Goal: Information Seeking & Learning: Learn about a topic

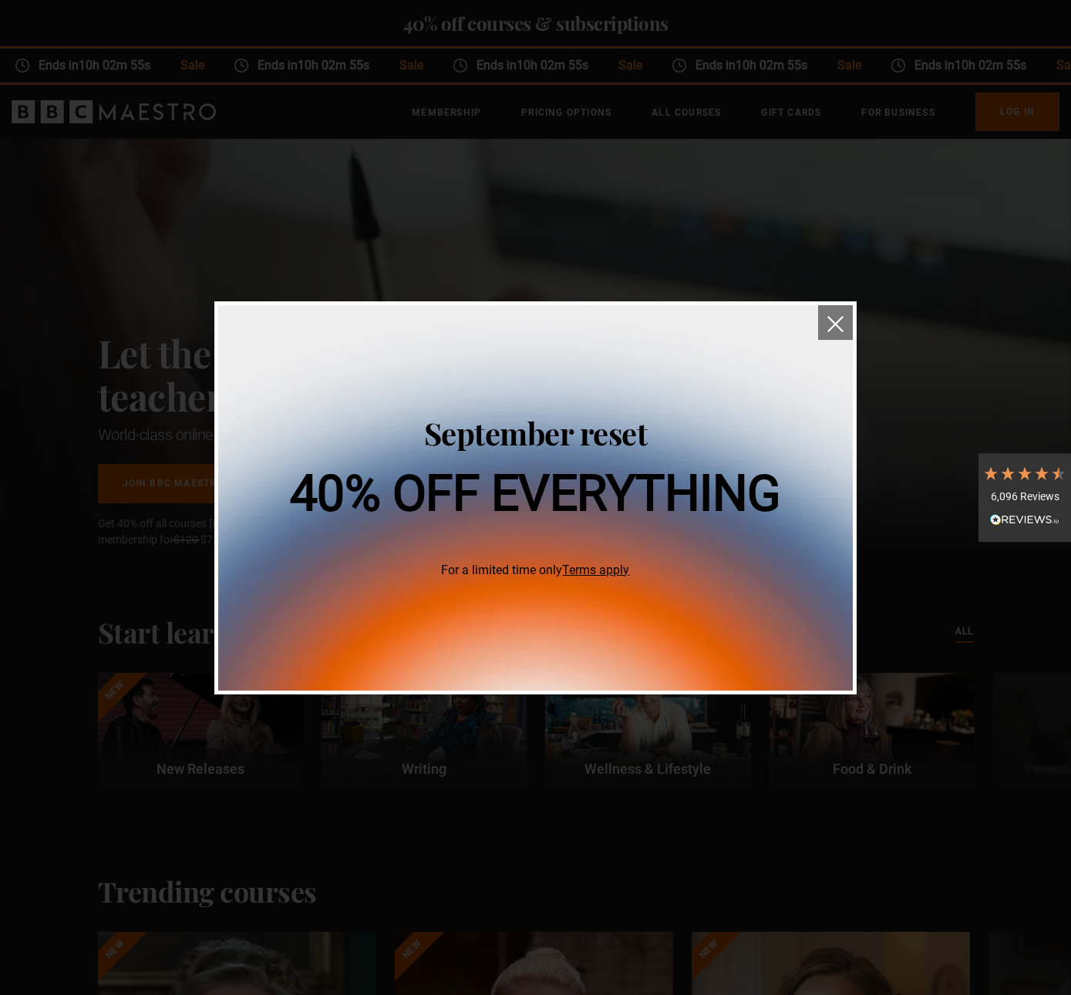
click at [839, 314] on button "close" at bounding box center [835, 322] width 35 height 35
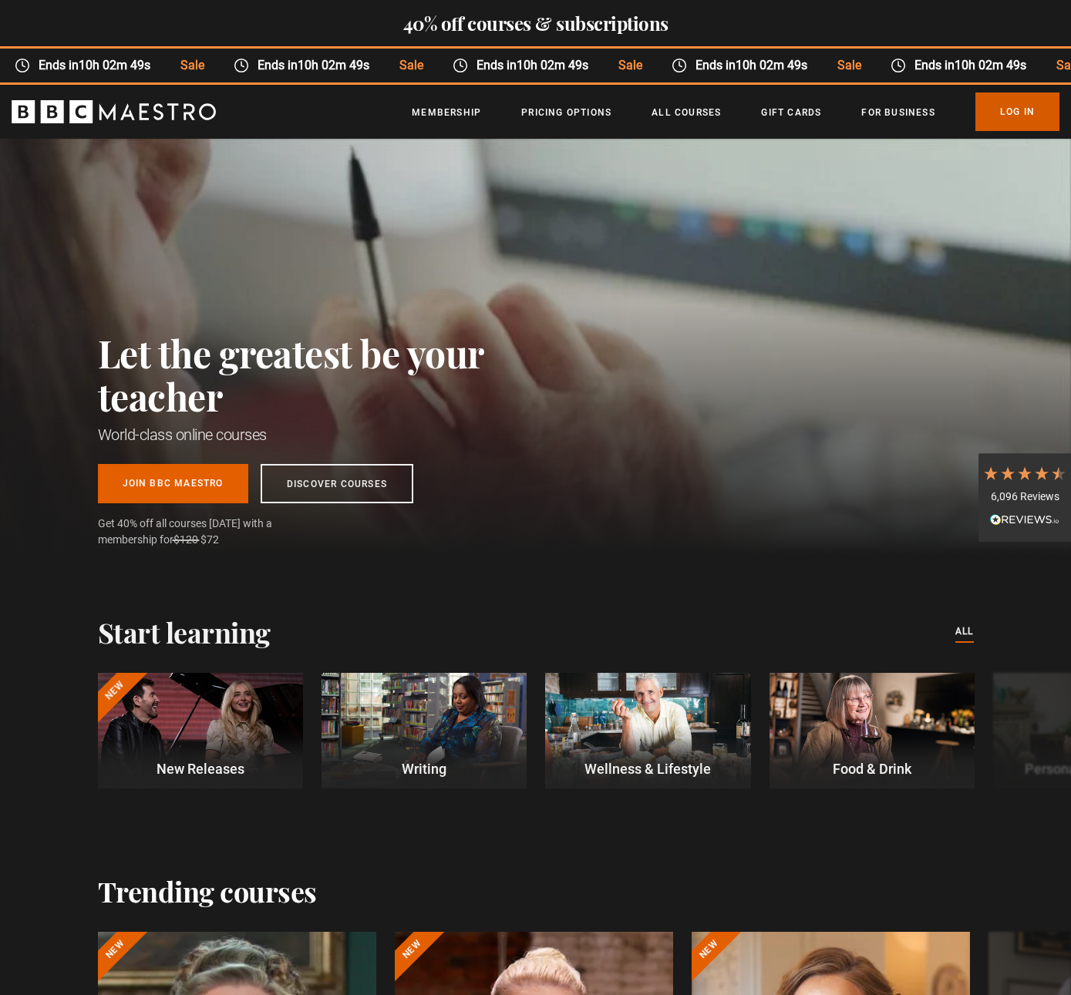
click at [1010, 110] on link "Log In" at bounding box center [1017, 111] width 84 height 39
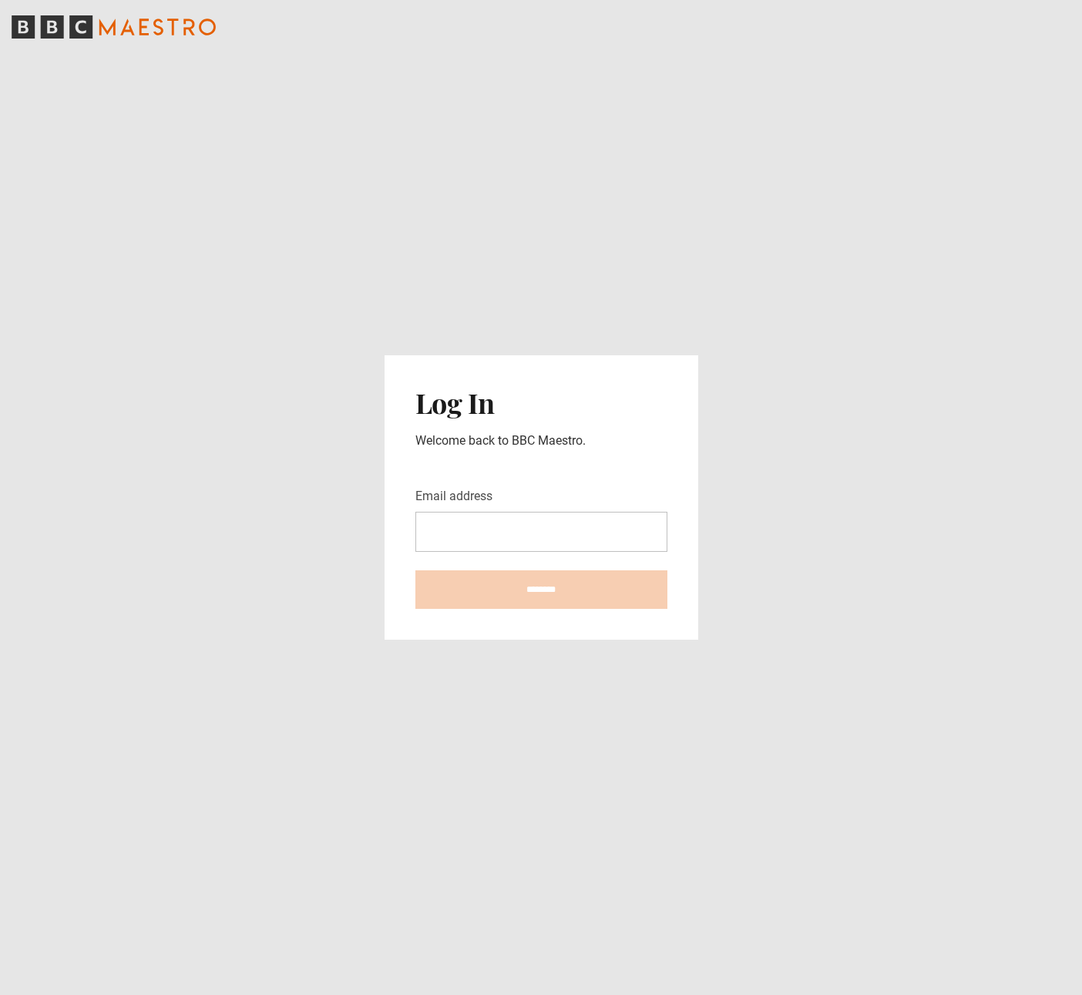
type input "**********"
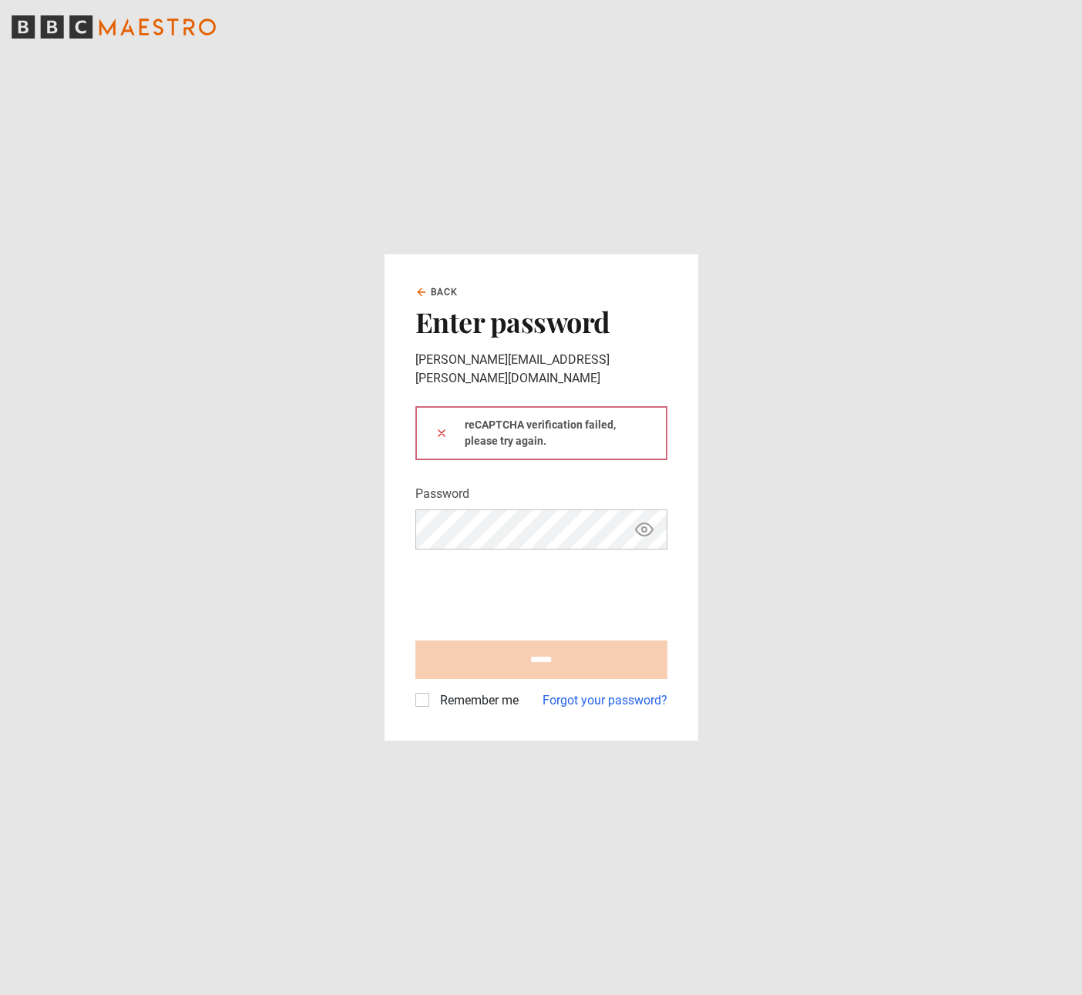
type input "**********"
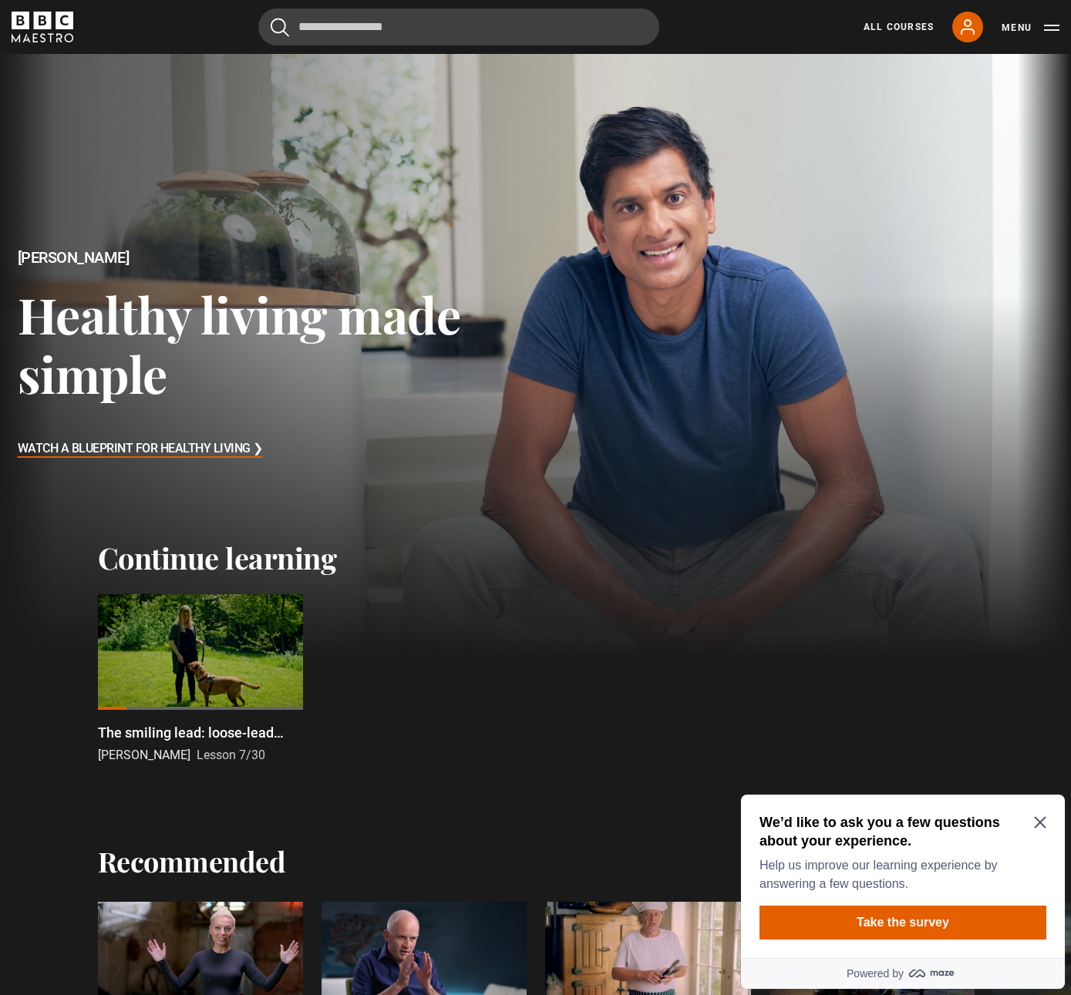
click at [213, 640] on div at bounding box center [200, 652] width 205 height 116
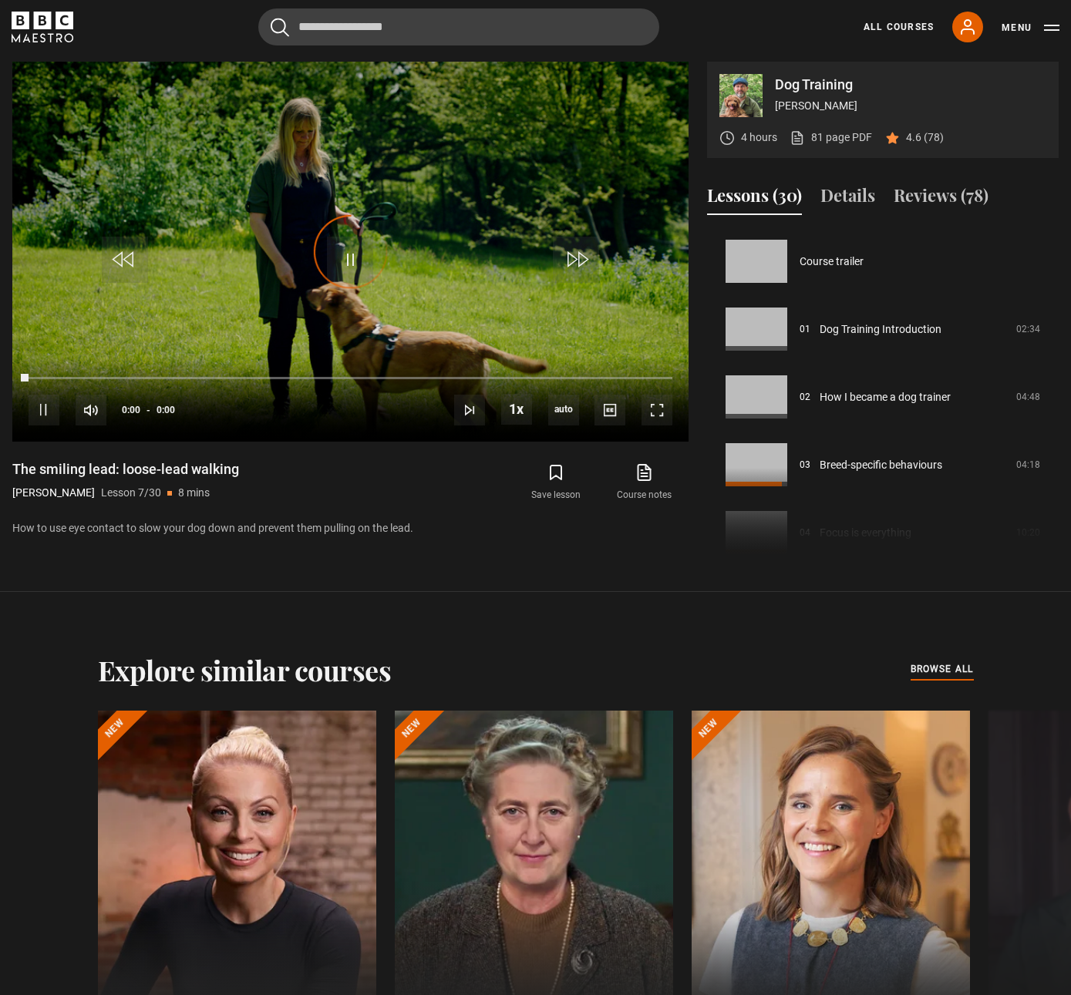
scroll to position [407, 0]
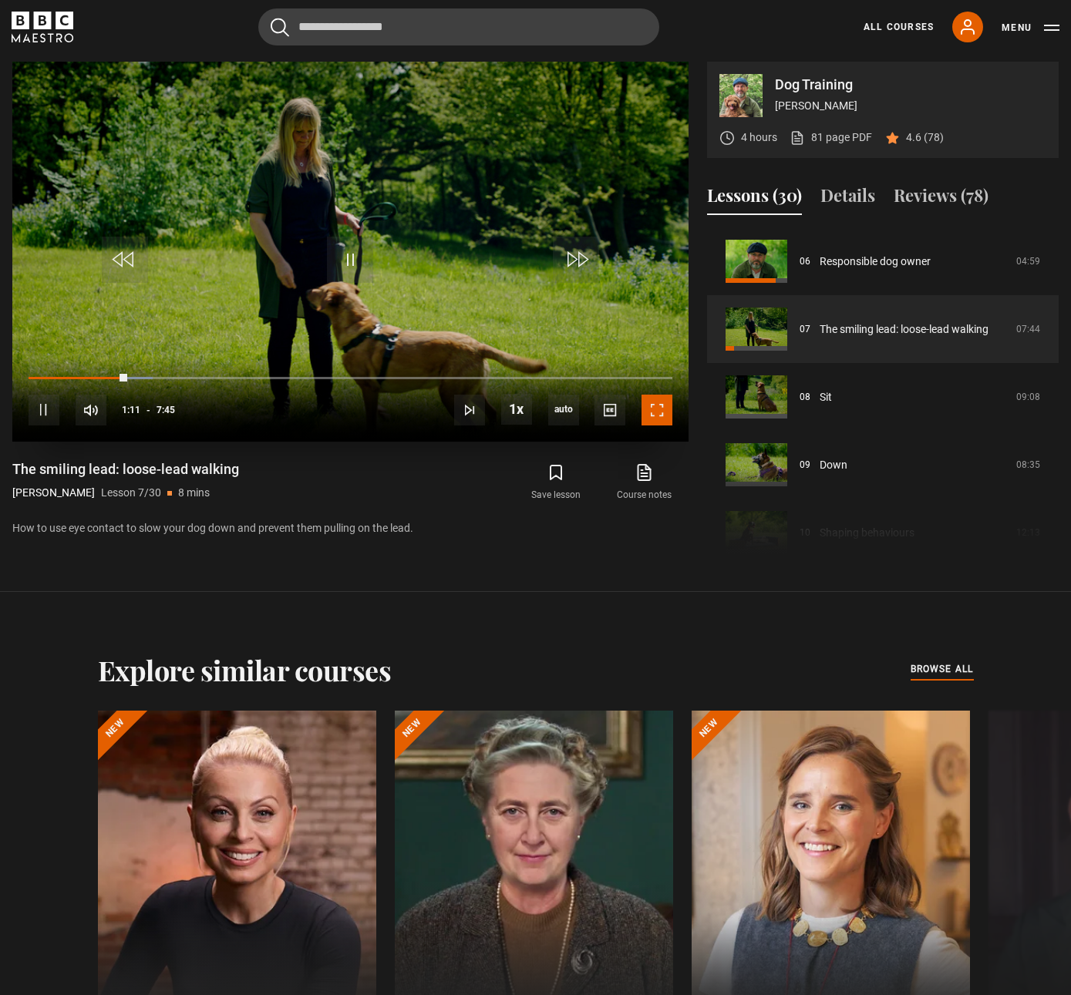
click at [654, 413] on span "Video Player" at bounding box center [656, 410] width 31 height 31
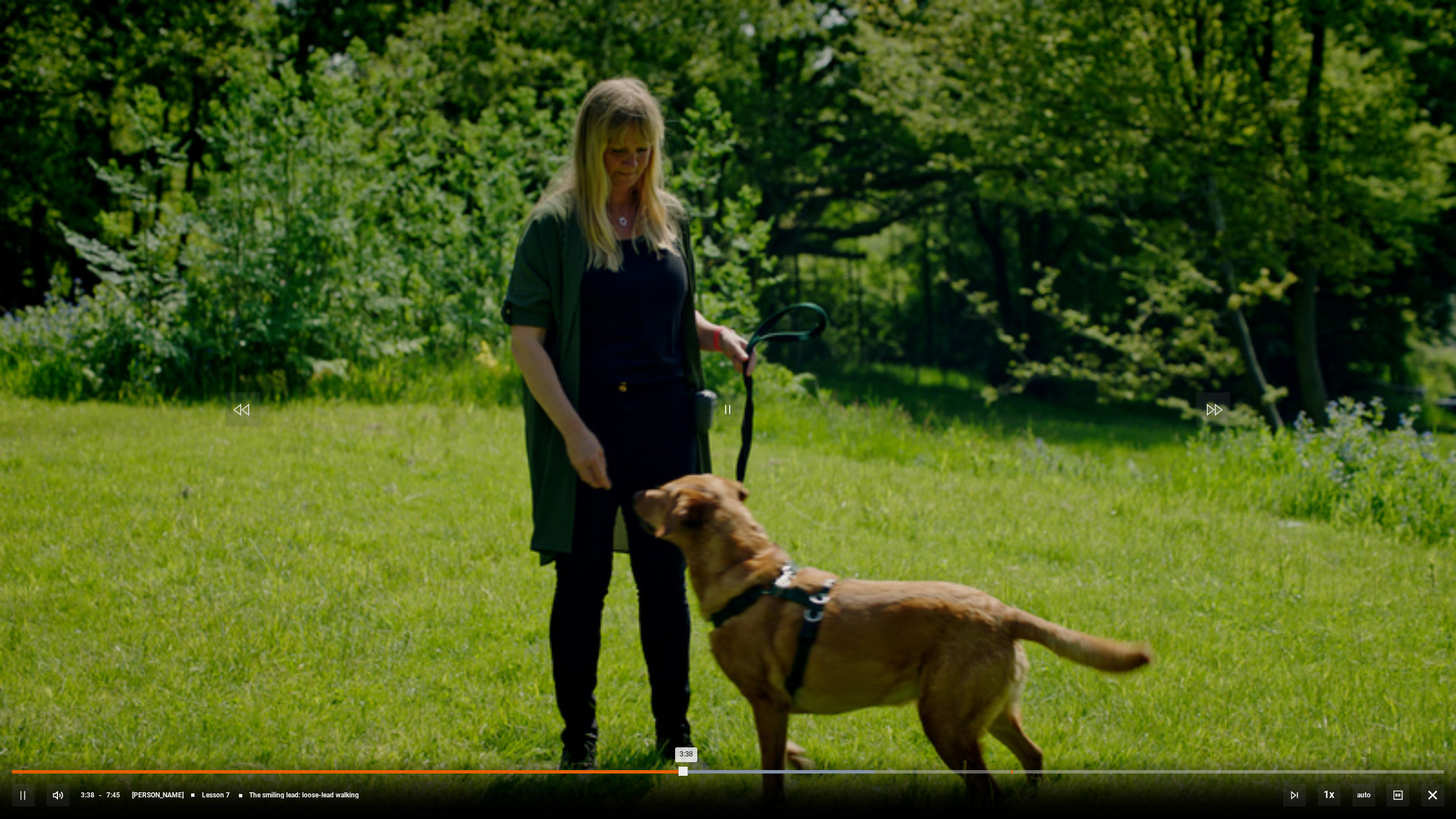
click at [790, 733] on div "5:24" at bounding box center [1012, 772] width 1 height 4
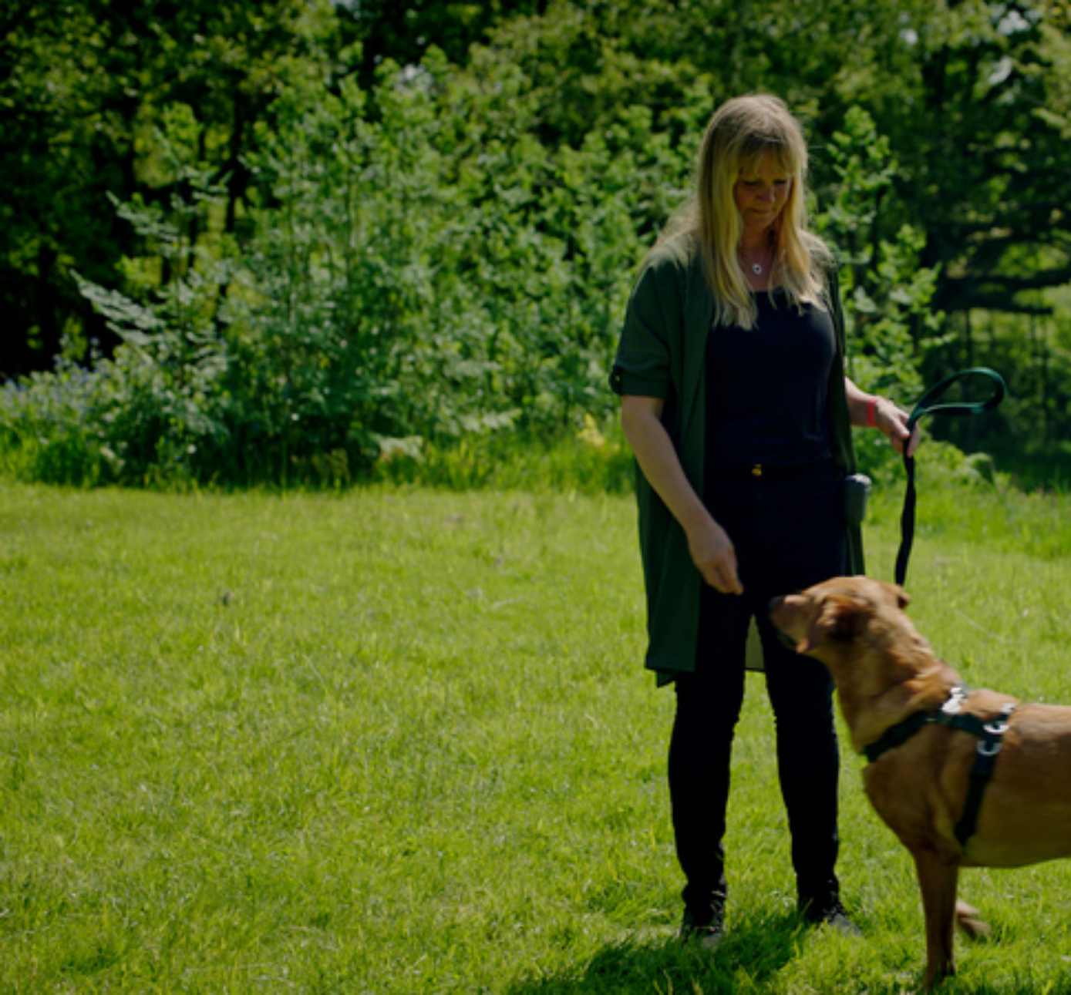
scroll to position [501, 0]
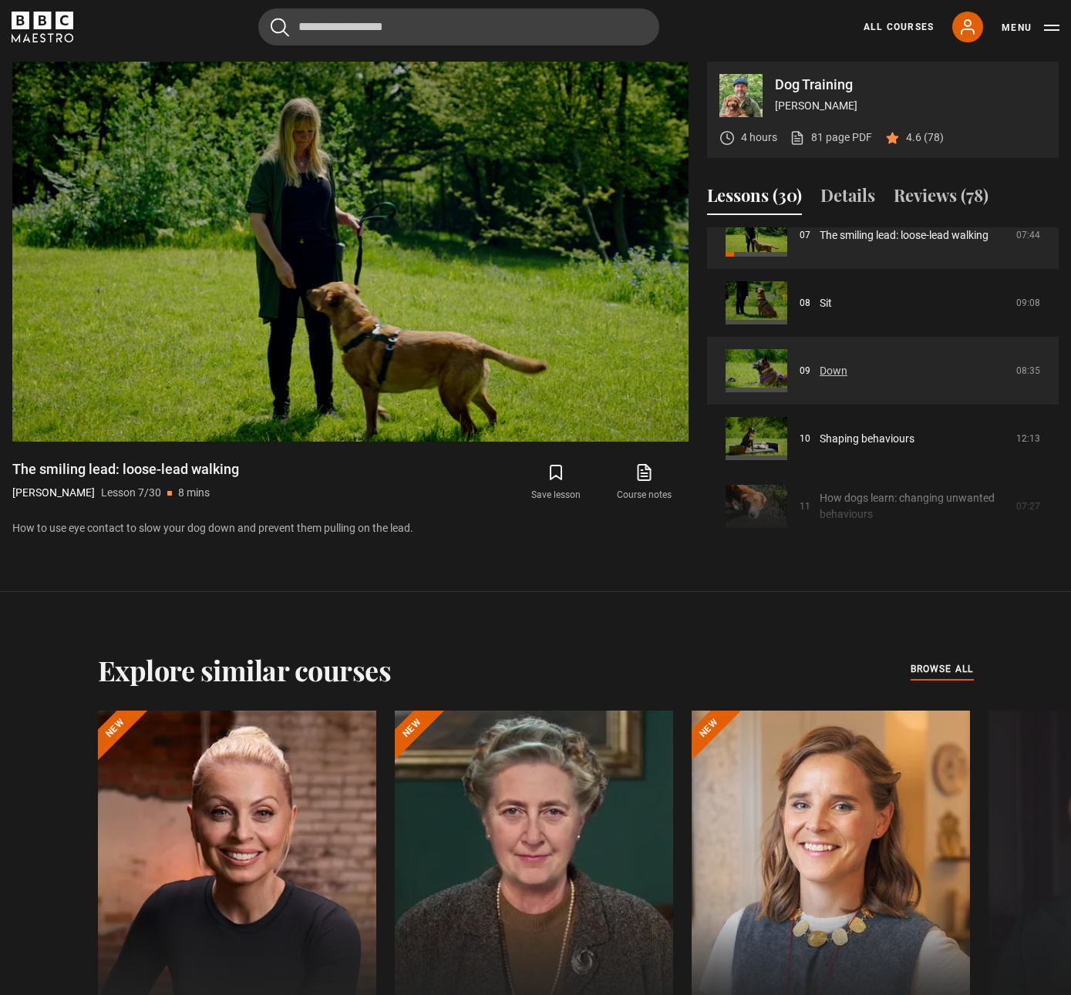
click at [831, 368] on link "Down" at bounding box center [833, 371] width 28 height 16
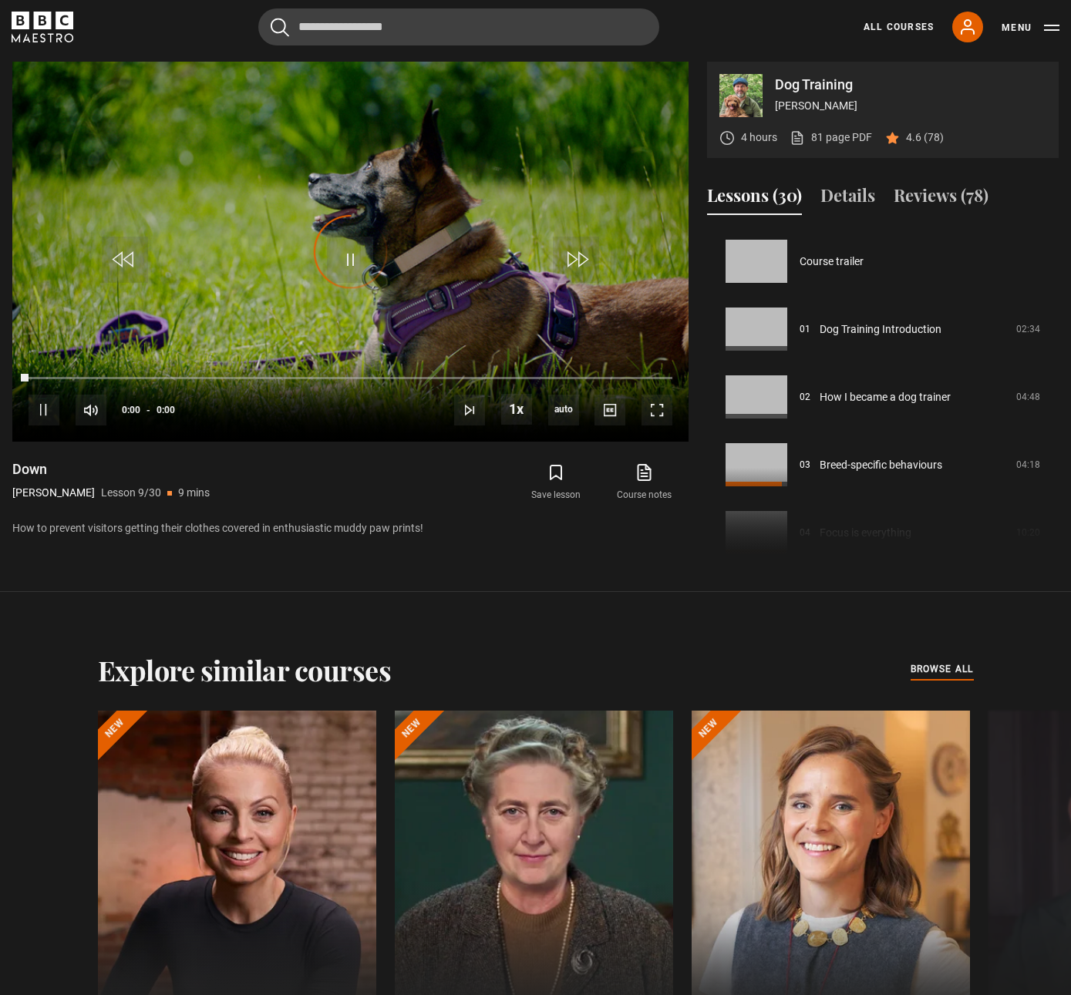
scroll to position [543, 0]
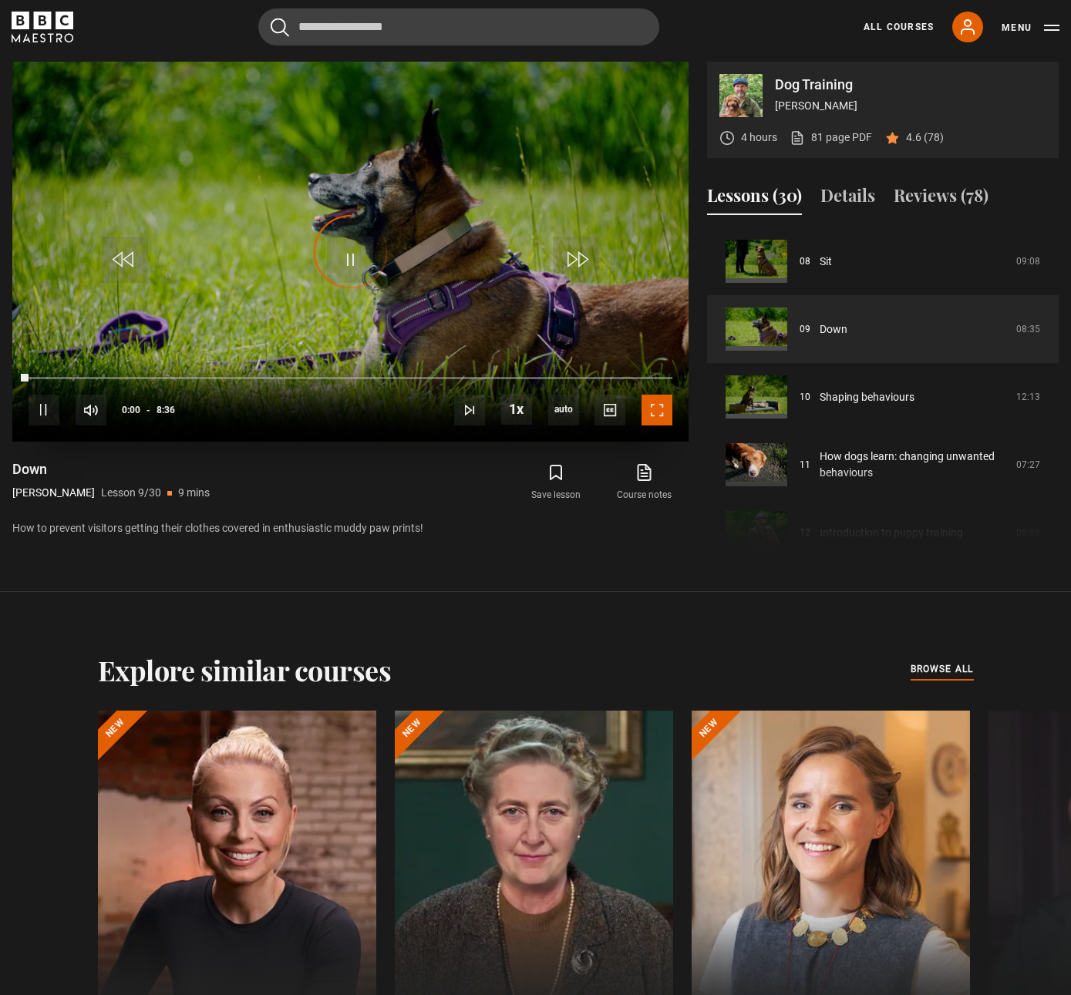
click at [662, 414] on span "Video Player" at bounding box center [656, 410] width 31 height 31
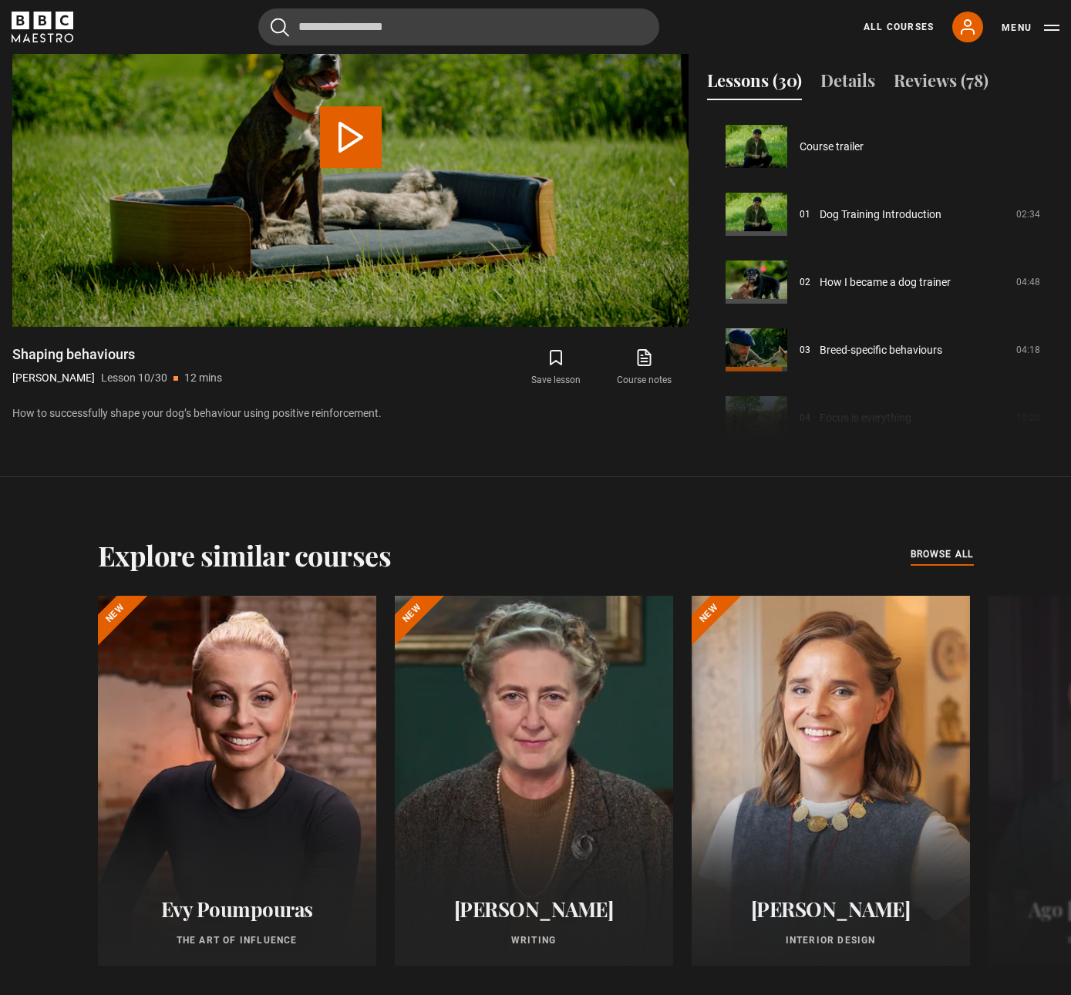
scroll to position [610, 0]
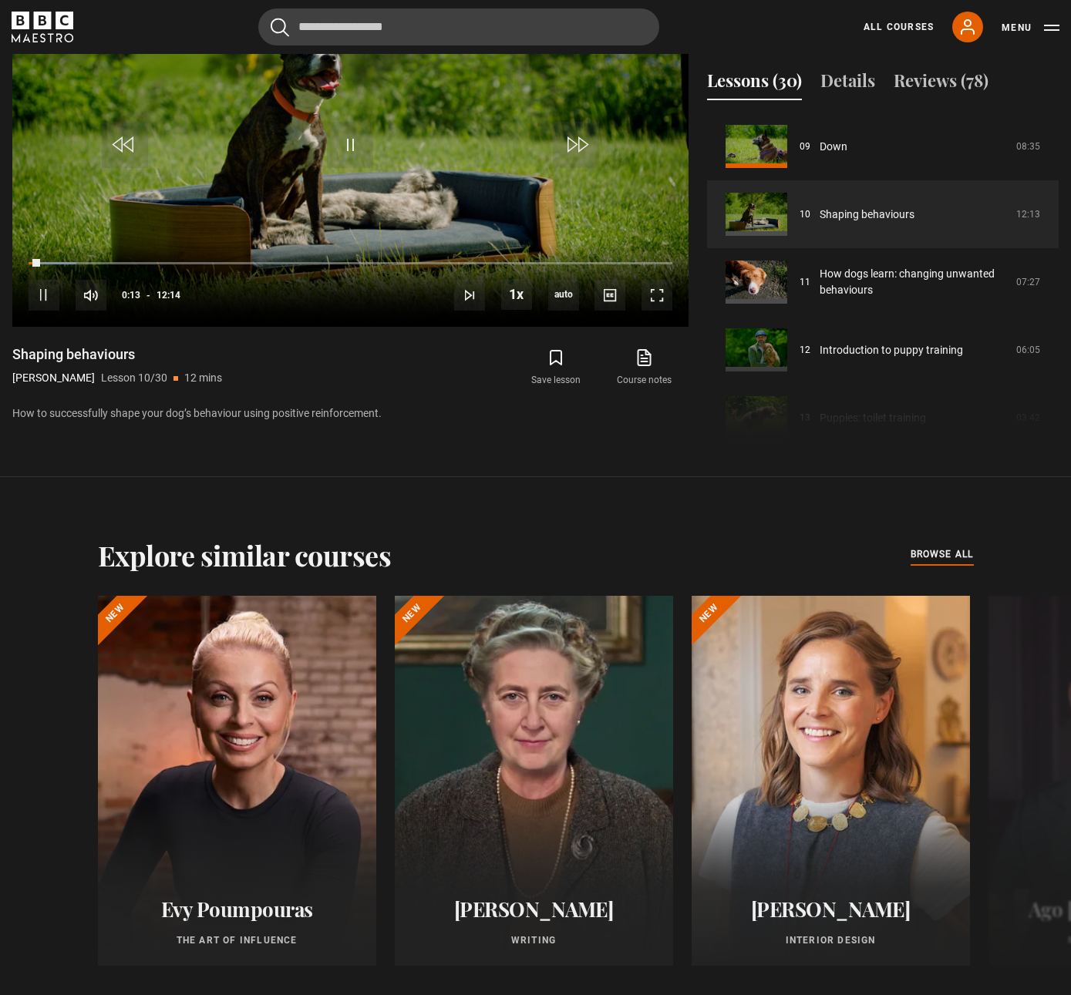
click at [348, 358] on div "Shaping behaviours Steve Mann Lesson 10/30 12 mins How to successfully shape yo…" at bounding box center [350, 383] width 676 height 76
click at [350, 151] on span "Video Player" at bounding box center [350, 145] width 46 height 46
